Goal: Task Accomplishment & Management: Manage account settings

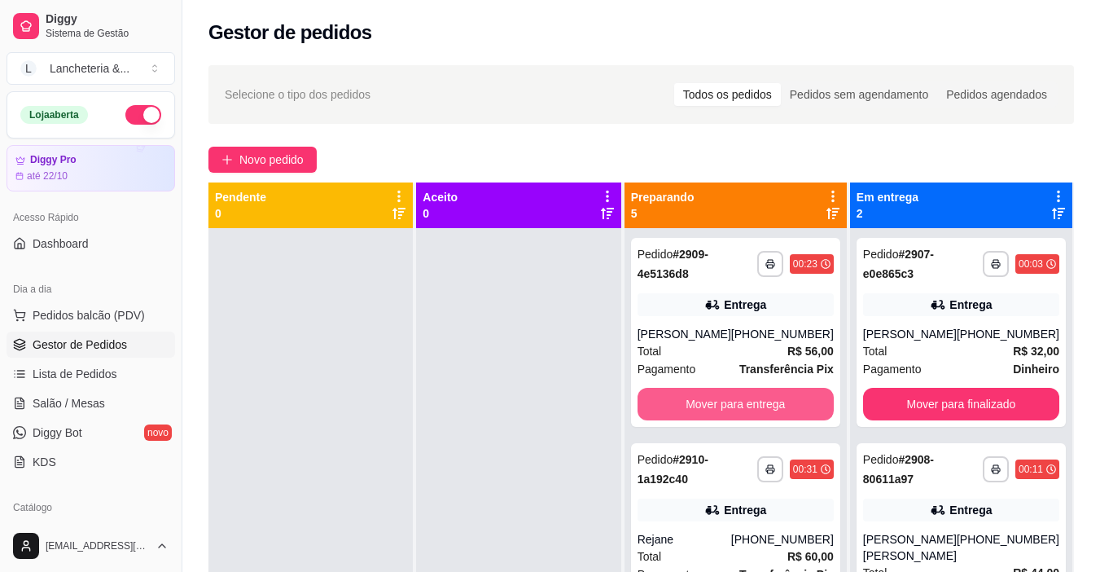
click at [667, 411] on button "Mover para entrega" at bounding box center [736, 404] width 196 height 33
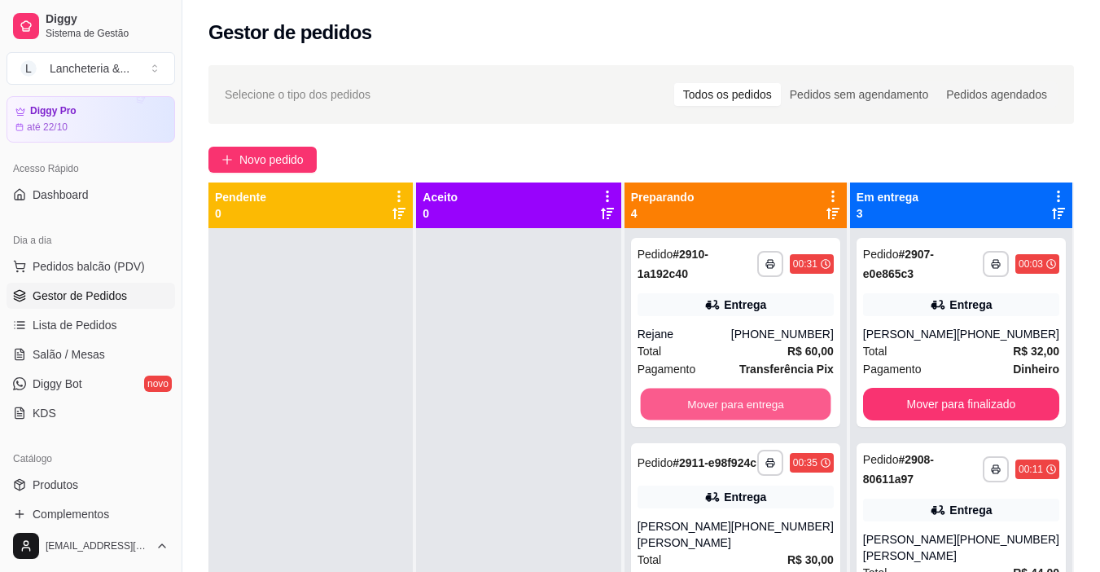
click at [667, 411] on button "Mover para entrega" at bounding box center [735, 404] width 191 height 32
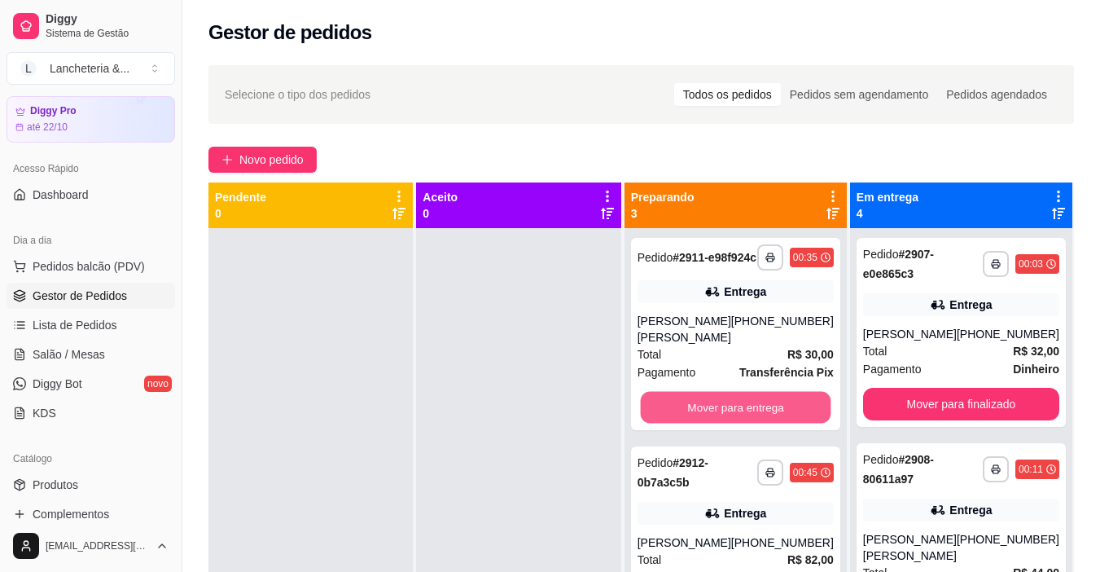
click at [667, 411] on button "Mover para entrega" at bounding box center [735, 408] width 191 height 32
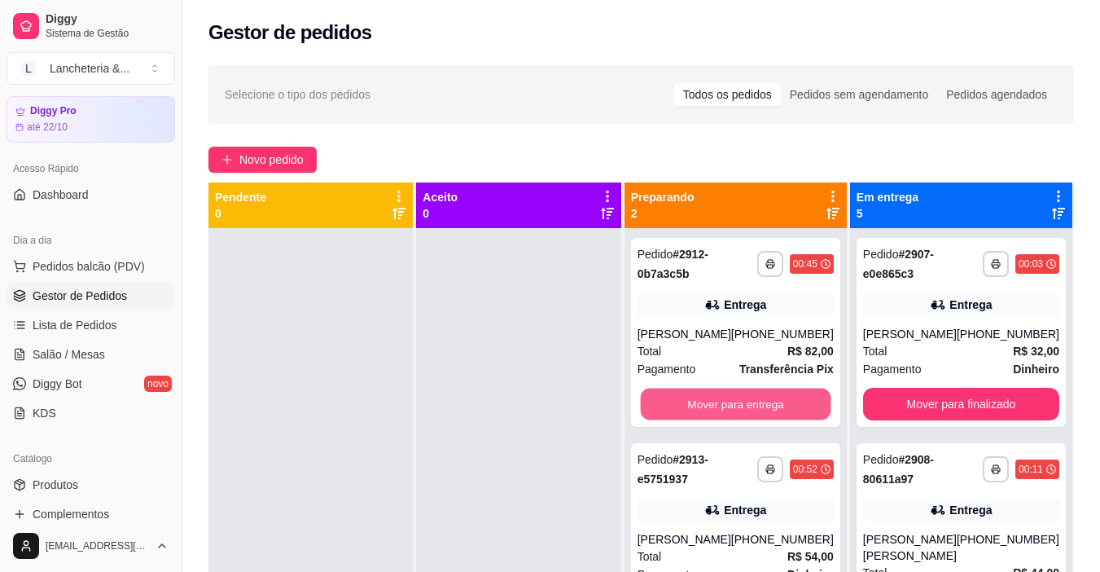
click at [667, 411] on button "Mover para entrega" at bounding box center [735, 404] width 191 height 32
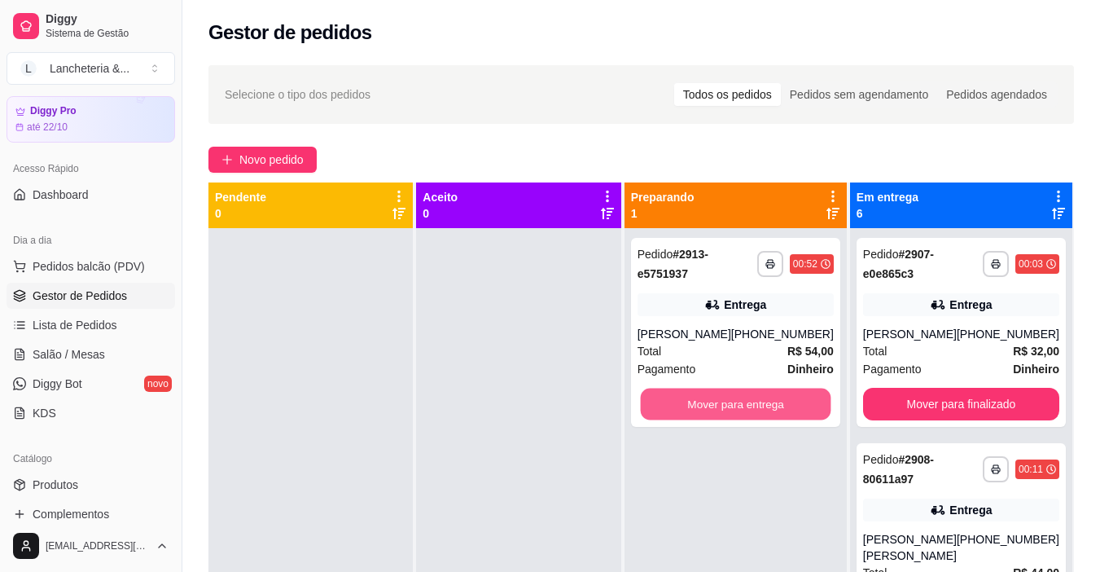
click at [667, 411] on button "Mover para entrega" at bounding box center [735, 404] width 191 height 32
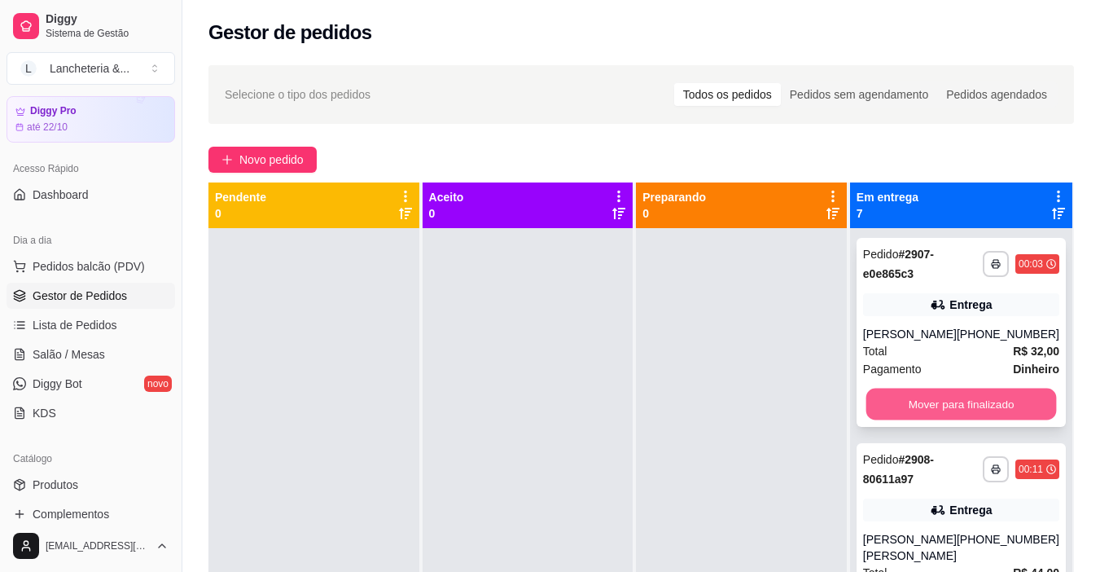
click at [881, 409] on button "Mover para finalizado" at bounding box center [961, 404] width 191 height 32
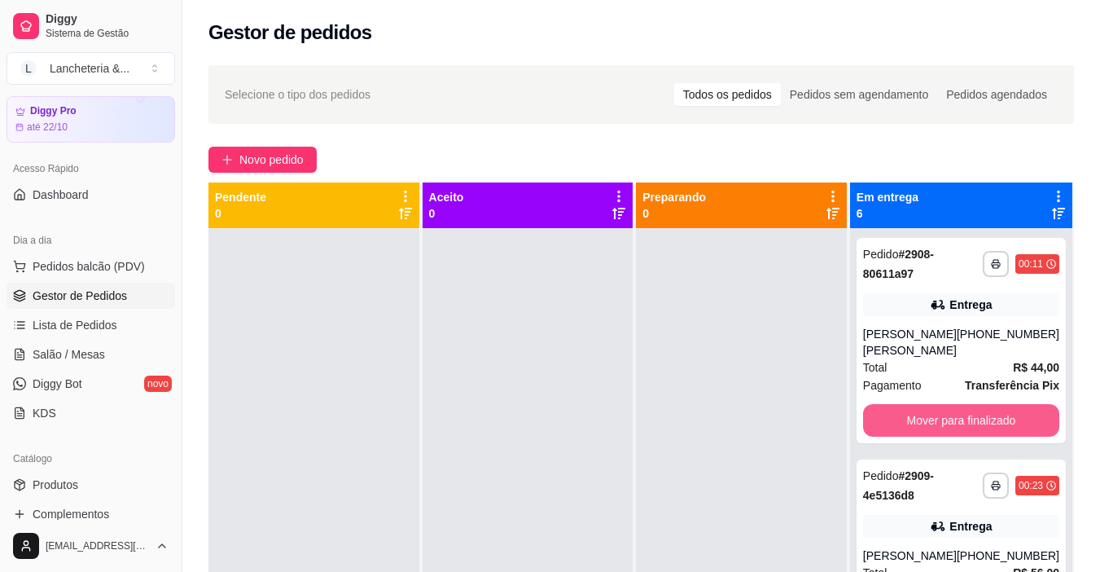
click at [881, 409] on button "Mover para finalizado" at bounding box center [961, 420] width 196 height 33
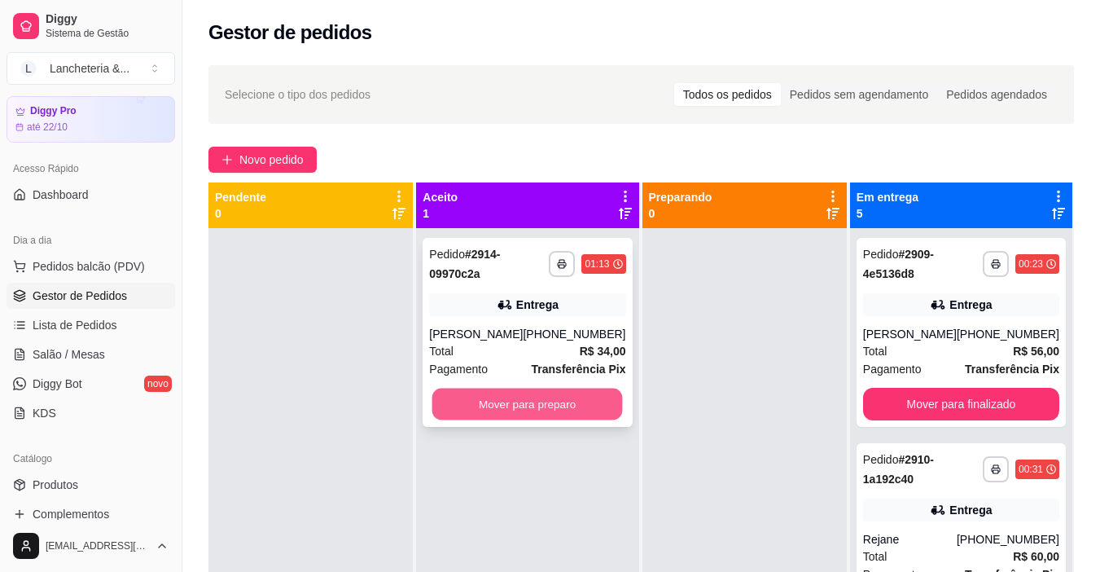
click at [490, 400] on button "Mover para preparo" at bounding box center [527, 404] width 191 height 32
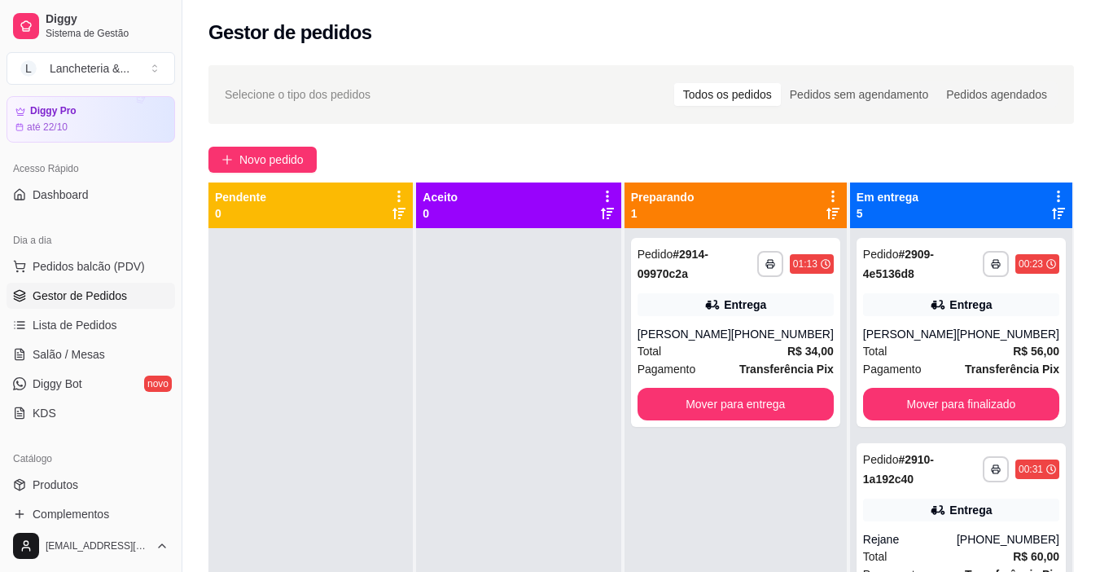
click at [169, 99] on div "Loja aberta Diggy Pro até 22/10" at bounding box center [91, 92] width 182 height 100
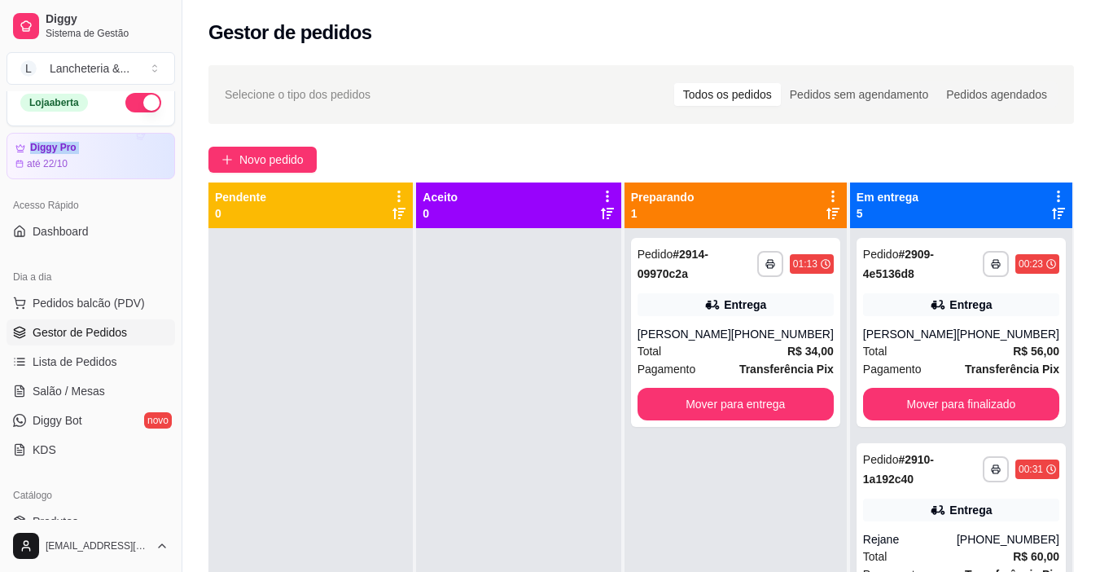
scroll to position [0, 0]
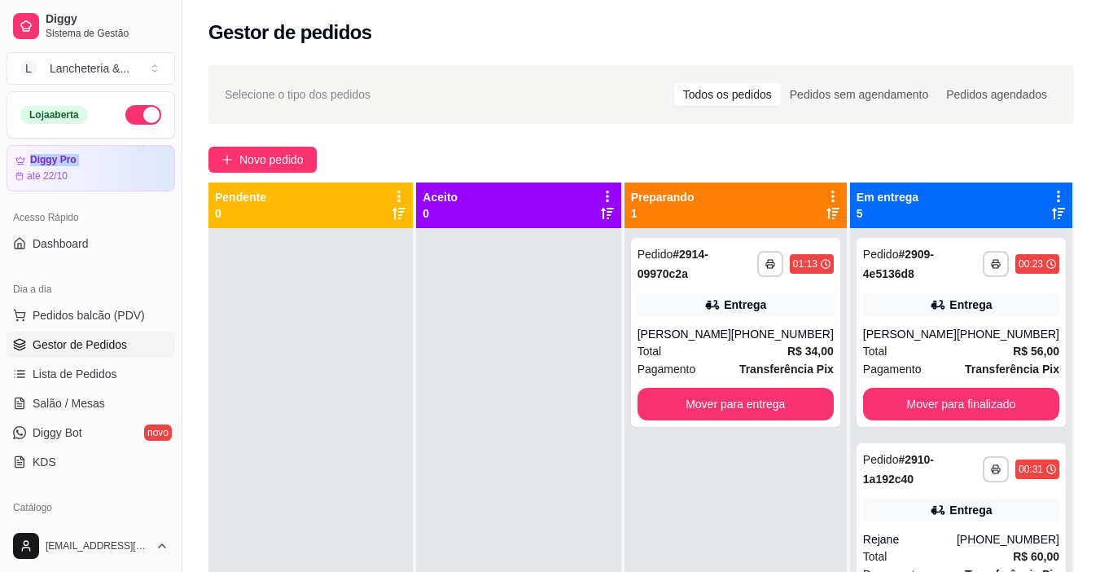
click at [134, 110] on button "button" at bounding box center [143, 115] width 36 height 20
